Goal: Transaction & Acquisition: Obtain resource

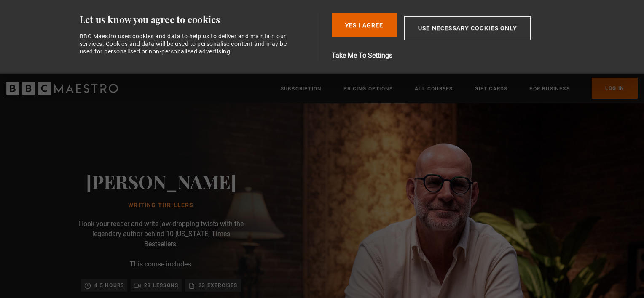
click at [618, 89] on link "Log In" at bounding box center [615, 88] width 46 height 21
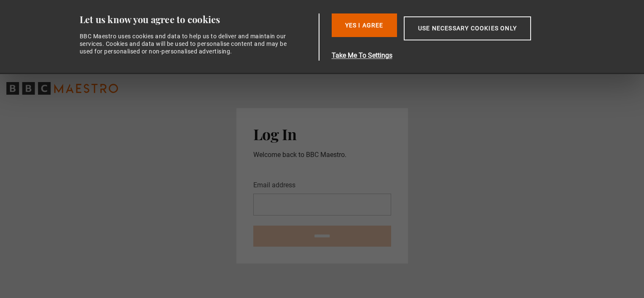
click at [272, 209] on input "Email address" at bounding box center [322, 205] width 138 height 22
type input "**********"
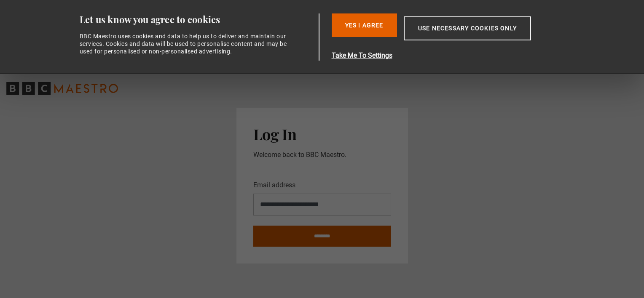
click at [335, 238] on input "********" at bounding box center [322, 236] width 138 height 21
type input "**********"
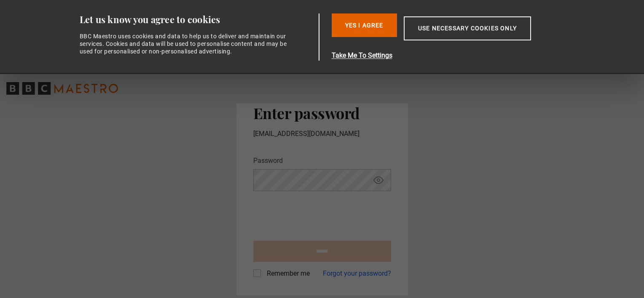
click at [378, 181] on icon "Show password" at bounding box center [378, 180] width 10 height 10
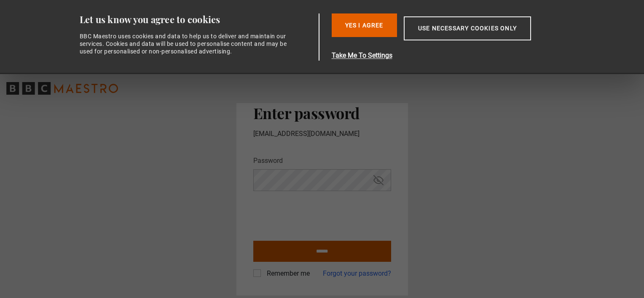
click at [313, 250] on input "******" at bounding box center [322, 251] width 138 height 21
type input "**********"
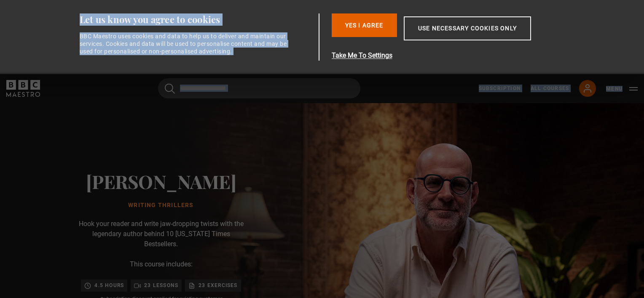
drag, startPoint x: 644, startPoint y: 99, endPoint x: 645, endPoint y: 130, distance: 30.4
click at [644, 0] on html "Consent Details [#IABV2SETTINGS#] About Let us know you agree to cookies BBC Ma…" at bounding box center [322, 0] width 644 height 0
drag, startPoint x: 645, startPoint y: 130, endPoint x: 600, endPoint y: 153, distance: 50.7
click at [600, 153] on img at bounding box center [352, 276] width 644 height 346
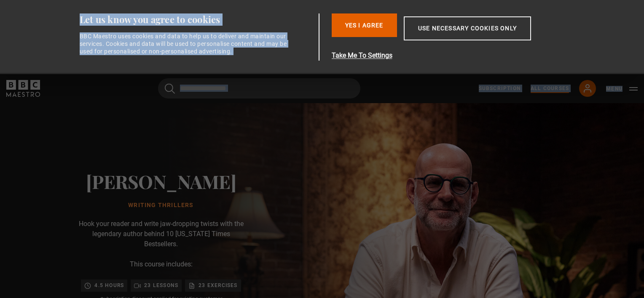
click at [550, 86] on link "All Courses" at bounding box center [550, 89] width 38 height 8
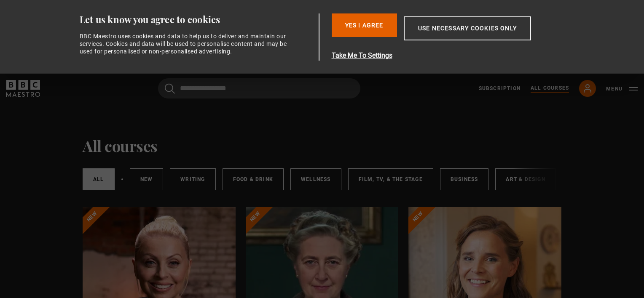
click at [644, 0] on html "Consent Details [#IABV2SETTINGS#] About Let us know you agree to cookies BBC Ma…" at bounding box center [322, 0] width 644 height 0
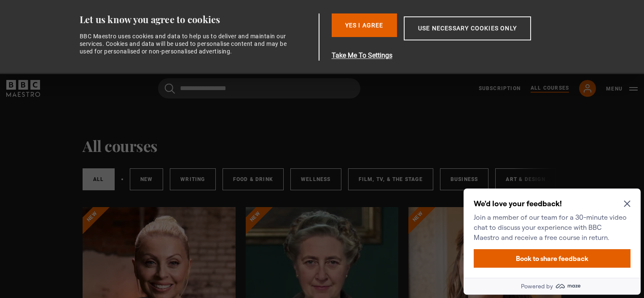
click at [629, 204] on icon "Close Maze Prompt" at bounding box center [627, 204] width 7 height 7
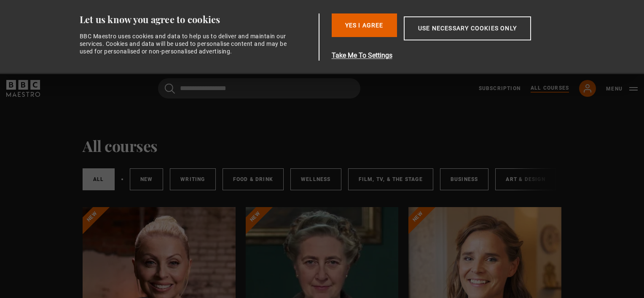
drag, startPoint x: 644, startPoint y: 25, endPoint x: 643, endPoint y: 118, distance: 92.7
click at [499, 84] on div "Subscription All Courses My Account Search Menu" at bounding box center [558, 88] width 159 height 17
click at [501, 90] on link "Subscription" at bounding box center [500, 89] width 42 height 8
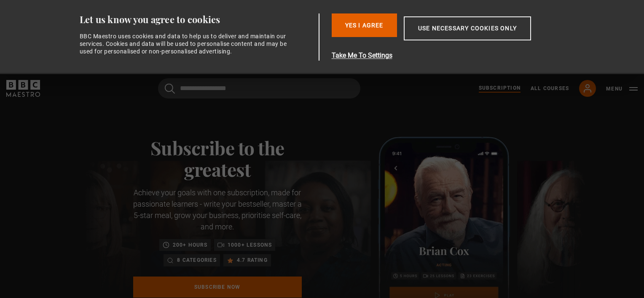
drag, startPoint x: 643, startPoint y: 61, endPoint x: 645, endPoint y: 228, distance: 166.9
click at [644, 0] on html "Consent Details [#IABV2SETTINGS#] About Let us know you agree to cookies BBC Ma…" at bounding box center [322, 0] width 644 height 0
click at [585, 89] on icon at bounding box center [587, 88] width 10 height 10
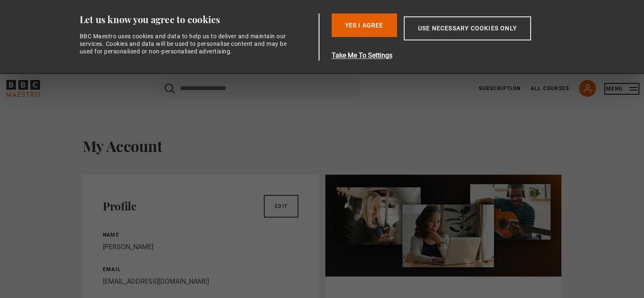
click at [636, 87] on button "Menu" at bounding box center [622, 89] width 32 height 8
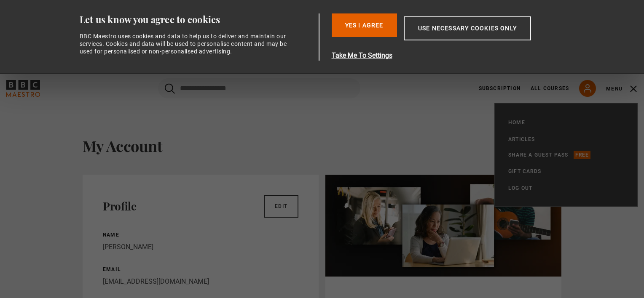
click at [476, 144] on h1 "My Account" at bounding box center [322, 146] width 479 height 18
click at [126, 147] on h1 "My Account" at bounding box center [322, 146] width 479 height 18
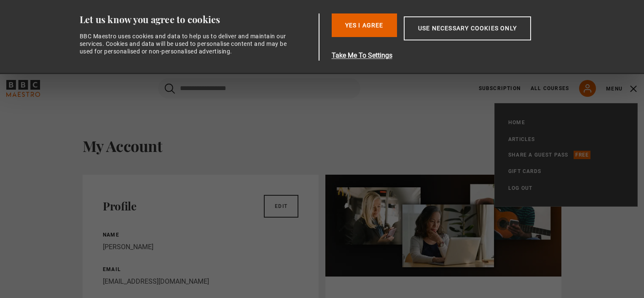
click at [513, 123] on link "Home" at bounding box center [516, 122] width 17 height 8
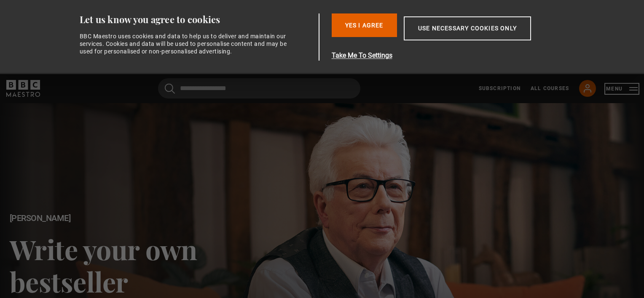
click at [632, 93] on button "Menu" at bounding box center [622, 89] width 32 height 8
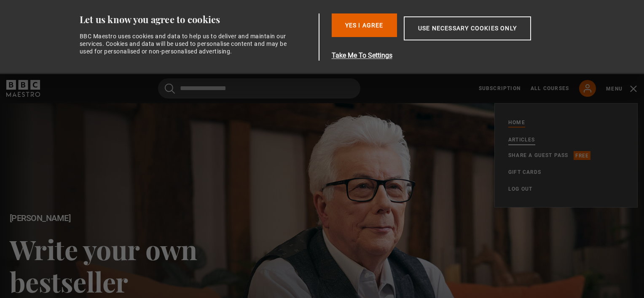
click at [522, 141] on link "Articles" at bounding box center [521, 140] width 27 height 8
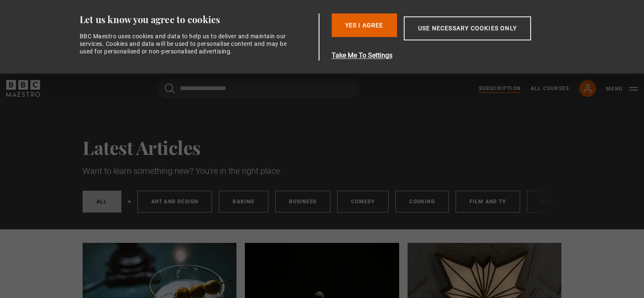
click at [505, 87] on link "Subscription" at bounding box center [500, 89] width 42 height 8
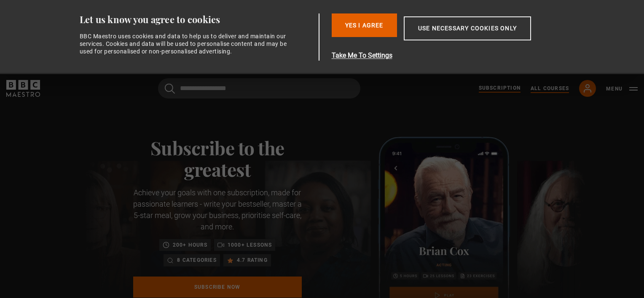
click at [553, 87] on link "All Courses" at bounding box center [550, 89] width 38 height 8
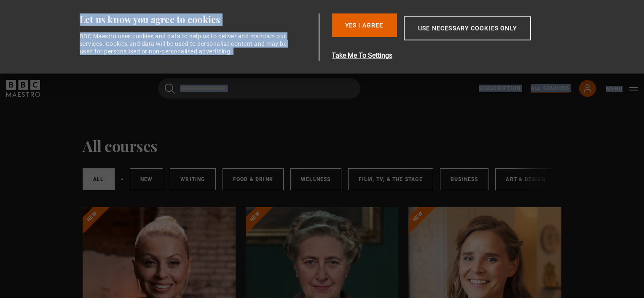
drag, startPoint x: 644, startPoint y: 99, endPoint x: 645, endPoint y: 212, distance: 112.1
click at [644, 0] on html "Consent Details [#IABV2SETTINGS#] About Let us know you agree to cookies BBC Ma…" at bounding box center [322, 0] width 644 height 0
click at [589, 90] on icon at bounding box center [587, 88] width 10 height 10
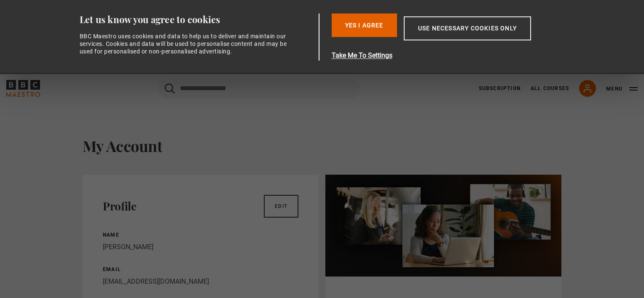
drag, startPoint x: 632, startPoint y: 231, endPoint x: 617, endPoint y: 124, distance: 108.5
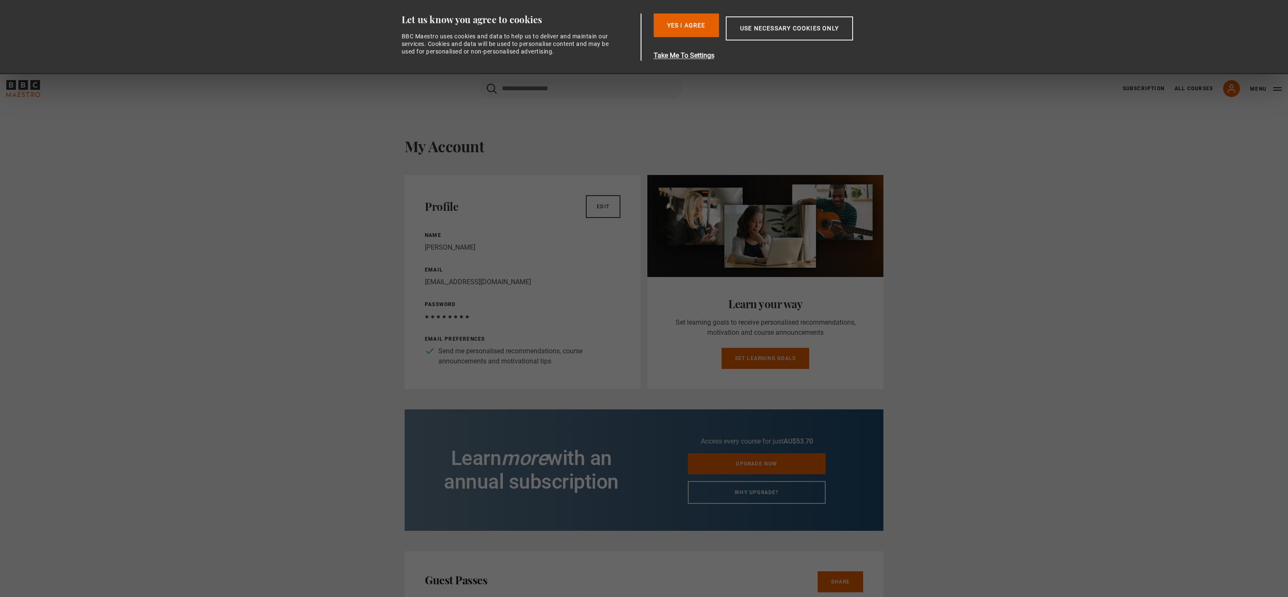
drag, startPoint x: 619, startPoint y: 1, endPoint x: 302, endPoint y: 221, distance: 385.8
click at [302, 221] on div "My Account Profile Edit Name Susan Lawson Email suepearson595@gmail.com Passwor…" at bounding box center [644, 553] width 1288 height 900
drag, startPoint x: 924, startPoint y: 325, endPoint x: 941, endPoint y: 208, distance: 118.3
click at [644, 208] on div "My Account Profile Edit Name Susan Lawson Email suepearson595@gmail.com Passwor…" at bounding box center [644, 553] width 1288 height 900
click at [644, 196] on div "My Account Profile Edit Name Susan Lawson Email suepearson595@gmail.com Passwor…" at bounding box center [644, 553] width 1288 height 900
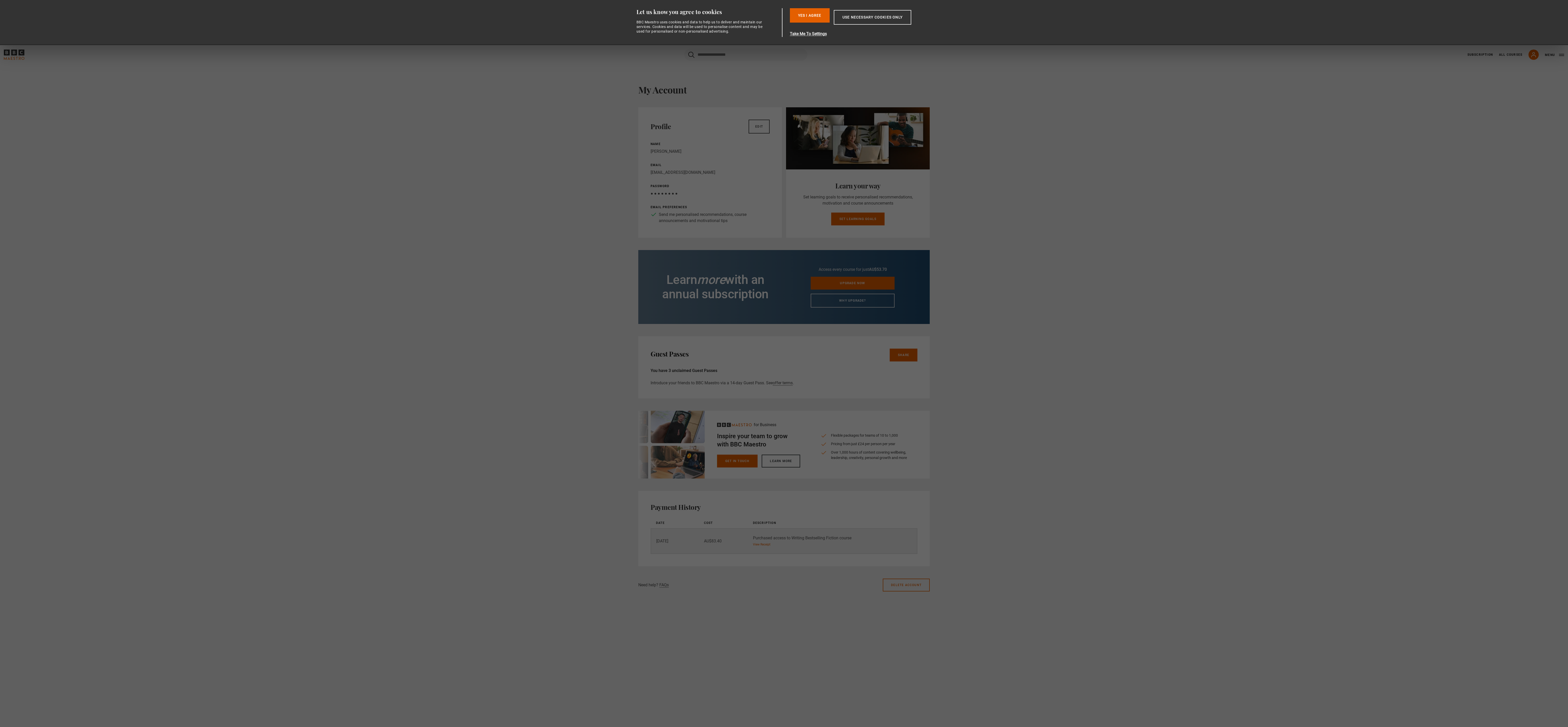
drag, startPoint x: 715, startPoint y: 1, endPoint x: 799, endPoint y: 544, distance: 549.5
click at [392, 181] on td "Purchased access to Writing Bestselling Fiction course View Receipt" at bounding box center [832, 541] width 170 height 25
click at [392, 181] on div "Payment History Date Cost Description 29 Feb 24 AU$83.40 Purchased access to Wr…" at bounding box center [784, 529] width 292 height 76
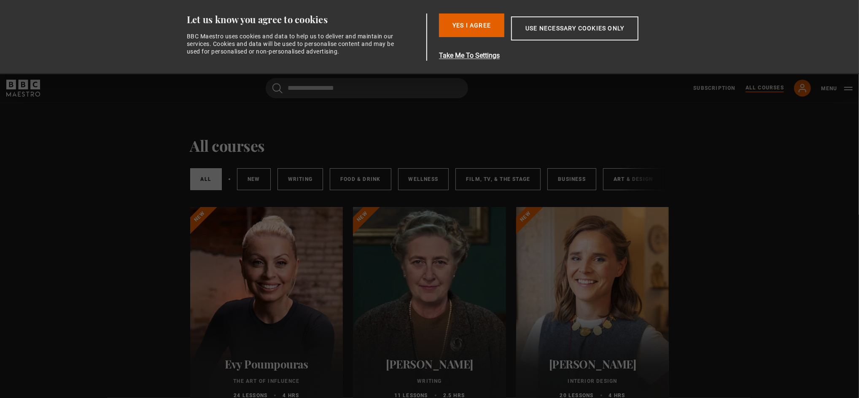
drag, startPoint x: 2495, startPoint y: 1, endPoint x: 514, endPoint y: 137, distance: 1985.6
click at [476, 51] on button "Take Me To Settings" at bounding box center [558, 56] width 239 height 10
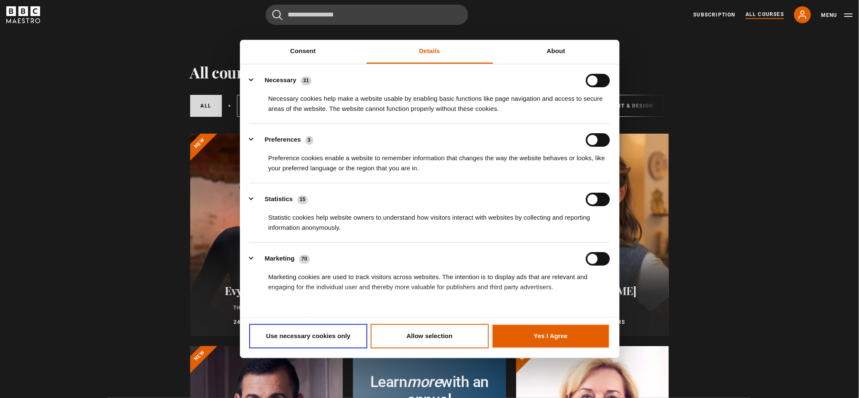
click at [551, 343] on button "Yes I Agree" at bounding box center [550, 336] width 118 height 24
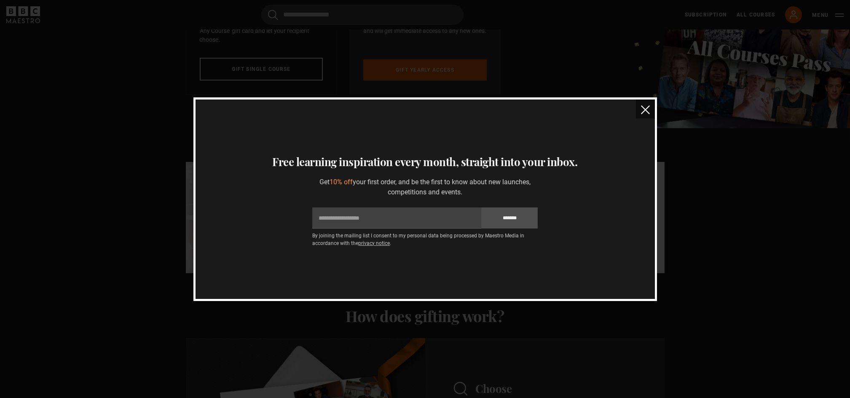
scroll to position [293, 0]
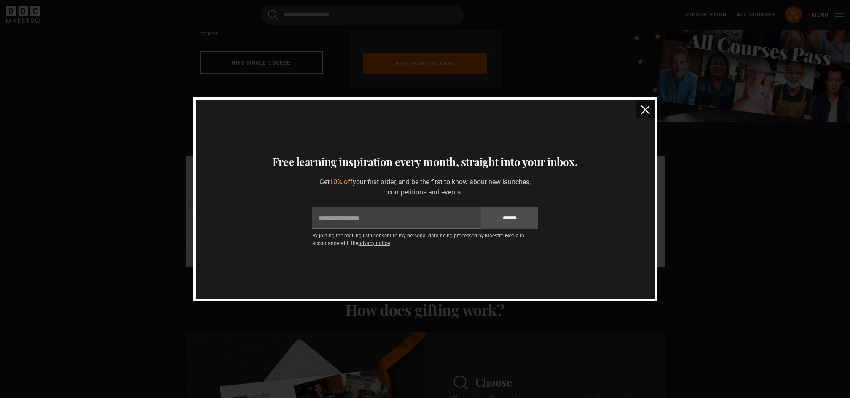
click at [646, 107] on img "close" at bounding box center [645, 109] width 9 height 9
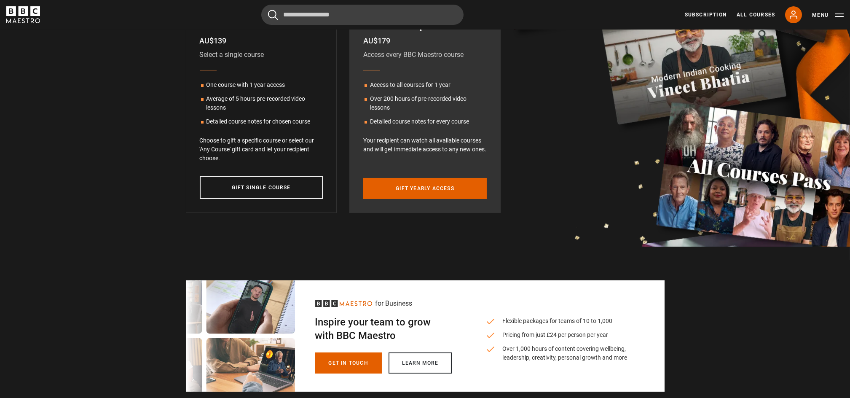
scroll to position [0, 0]
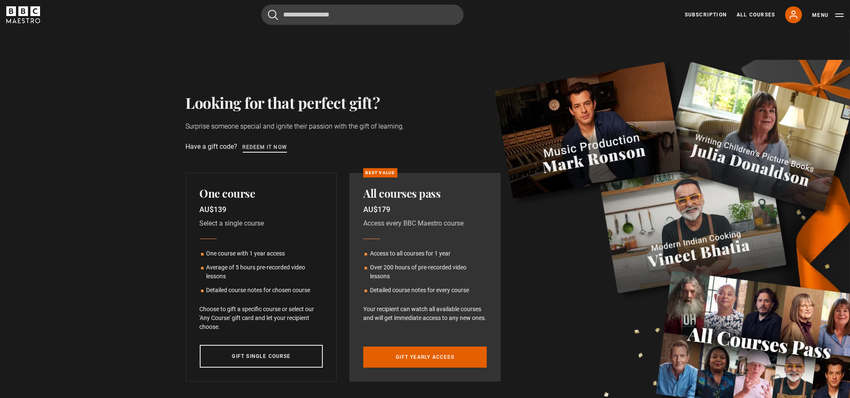
click at [271, 146] on link "Redeem it now" at bounding box center [265, 147] width 45 height 9
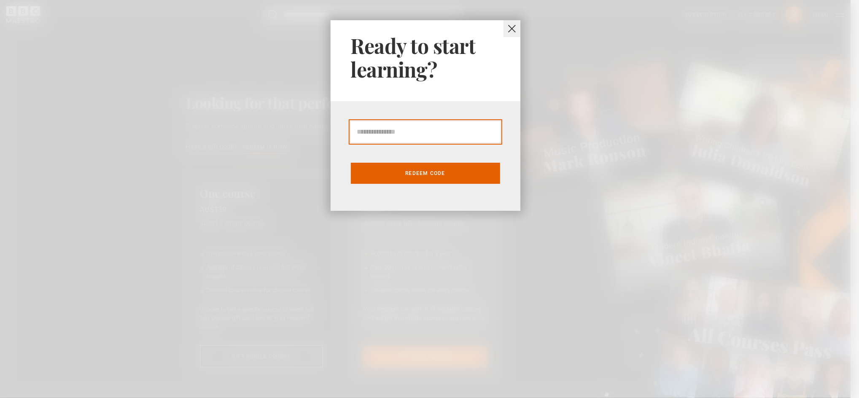
click at [373, 131] on input "Gift Card code" at bounding box center [425, 131] width 149 height 21
type input "******"
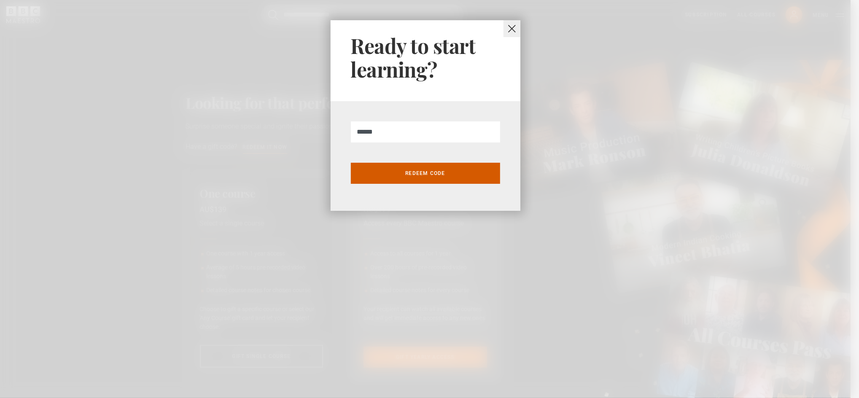
click at [407, 175] on button "Redeem code" at bounding box center [425, 173] width 149 height 21
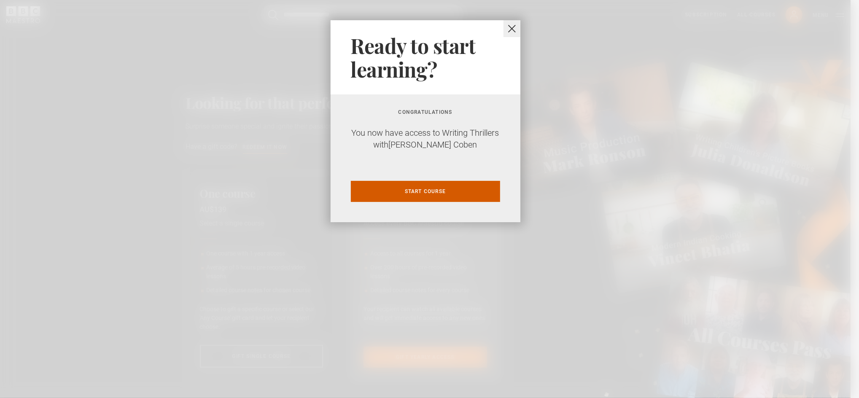
click at [416, 196] on link "Start course" at bounding box center [425, 191] width 149 height 21
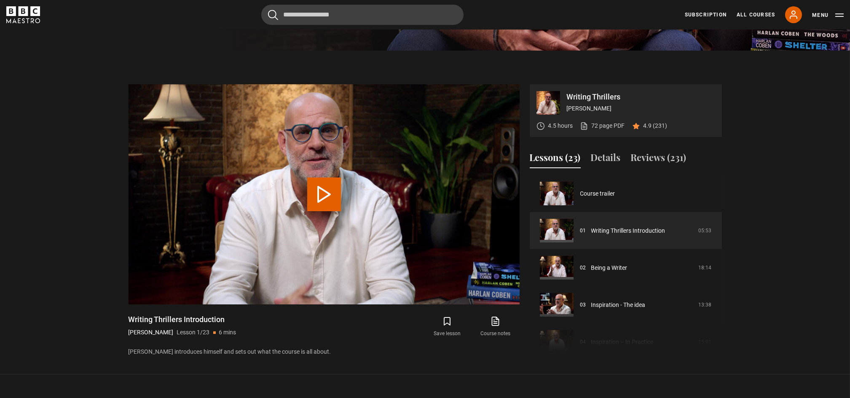
scroll to position [349, 0]
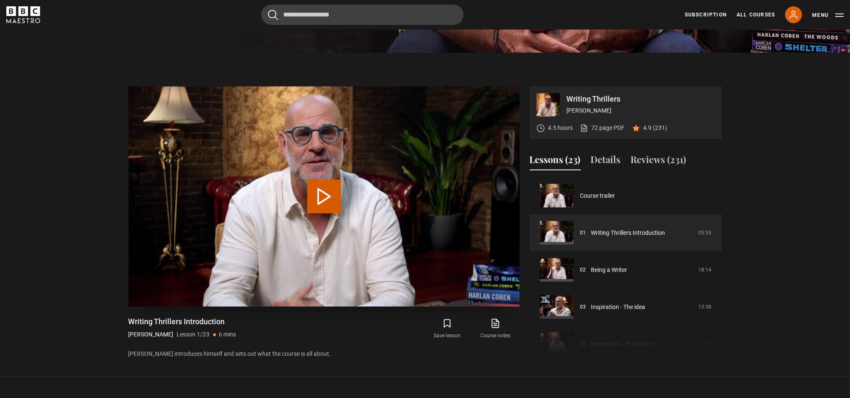
click at [321, 195] on button "Play Lesson Writing Thrillers Introduction" at bounding box center [324, 197] width 34 height 34
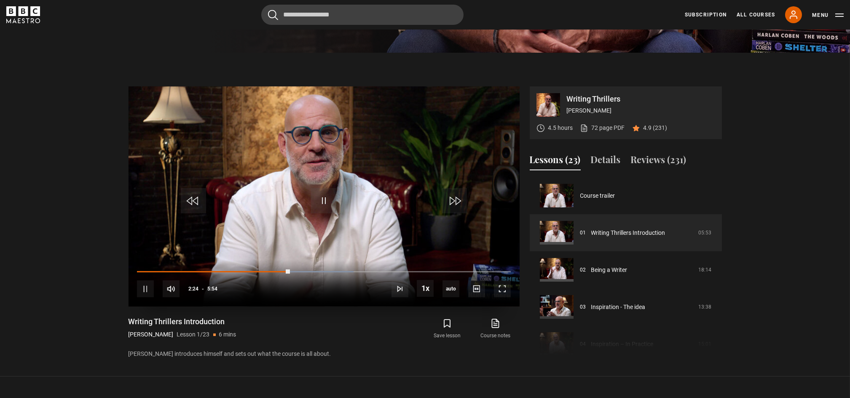
click at [318, 176] on video "Video Player" at bounding box center [324, 196] width 391 height 220
click at [323, 198] on span "Video Player" at bounding box center [323, 200] width 25 height 25
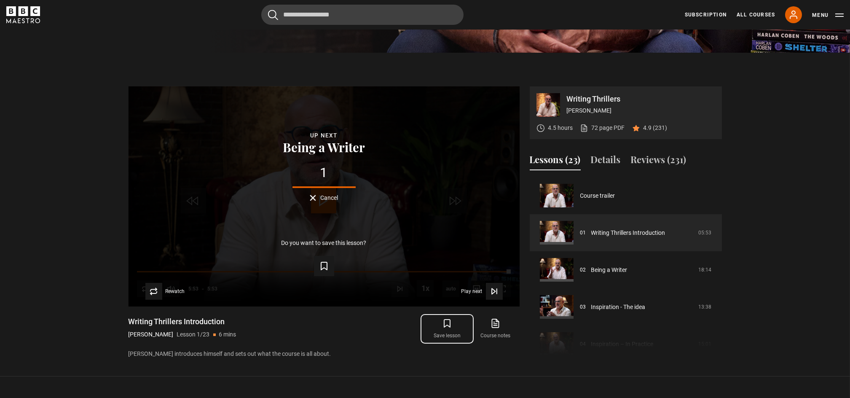
click at [447, 326] on icon "submit" at bounding box center [447, 323] width 10 height 10
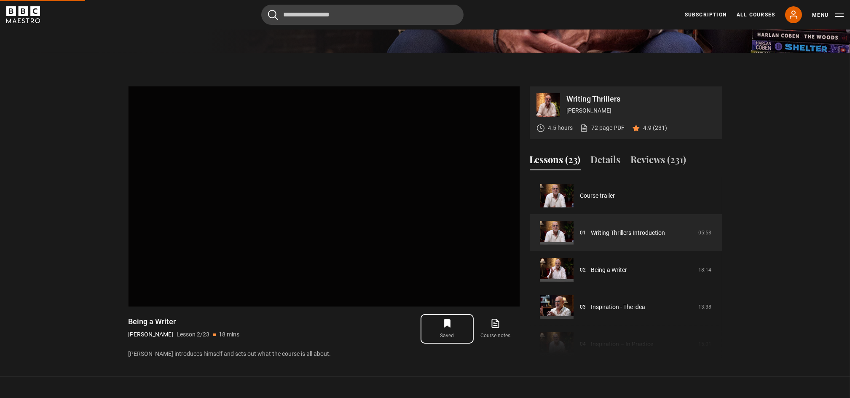
click at [447, 326] on icon "submit" at bounding box center [447, 323] width 10 height 10
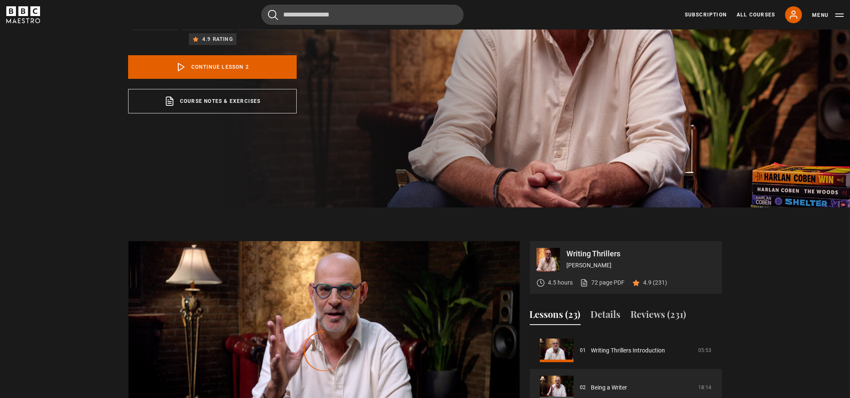
scroll to position [189, 0]
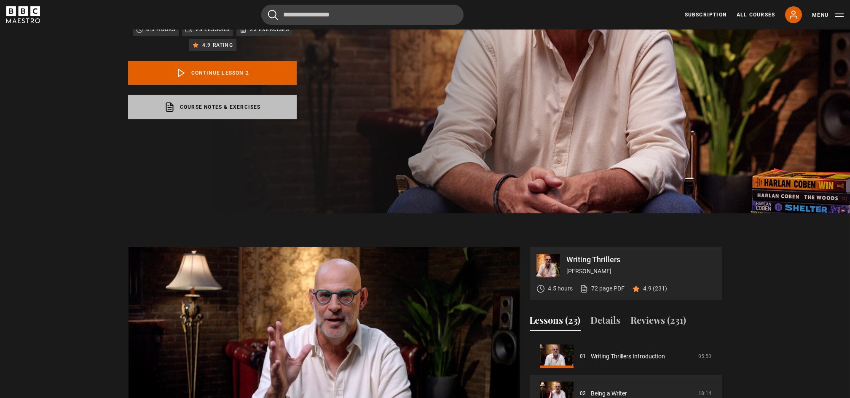
click at [247, 97] on link "Course notes & exercises opens in a new tab" at bounding box center [212, 107] width 169 height 24
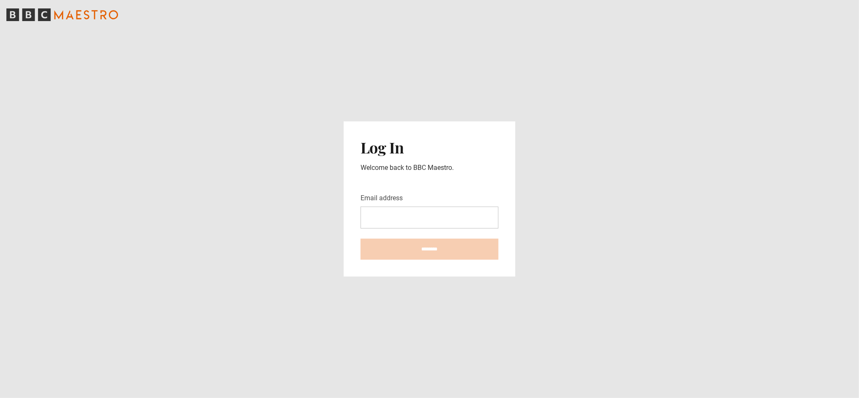
drag, startPoint x: 0, startPoint y: 0, endPoint x: 402, endPoint y: 226, distance: 461.4
click at [402, 226] on input "Email address" at bounding box center [429, 218] width 138 height 22
type input "**********"
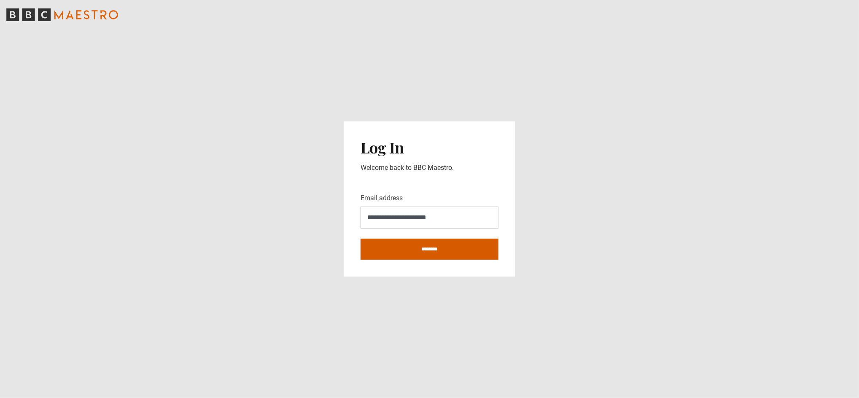
click at [423, 249] on input "********" at bounding box center [429, 249] width 138 height 21
type input "**********"
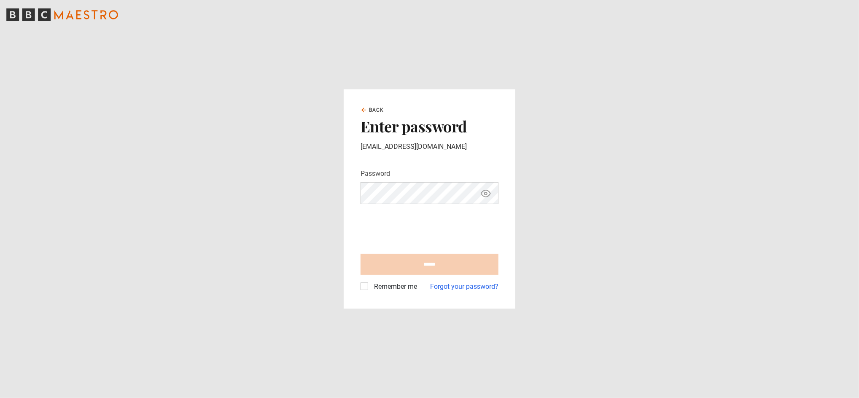
click at [486, 193] on icon "Show password" at bounding box center [485, 193] width 10 height 10
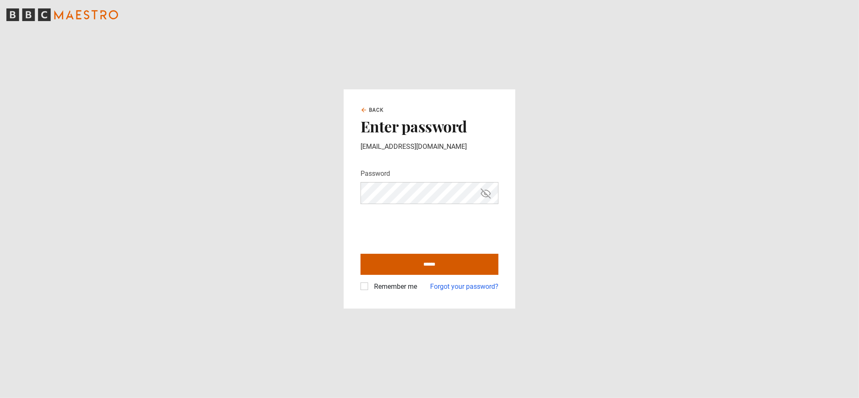
click at [424, 262] on input "******" at bounding box center [429, 264] width 138 height 21
type input "**********"
